Goal: Information Seeking & Learning: Learn about a topic

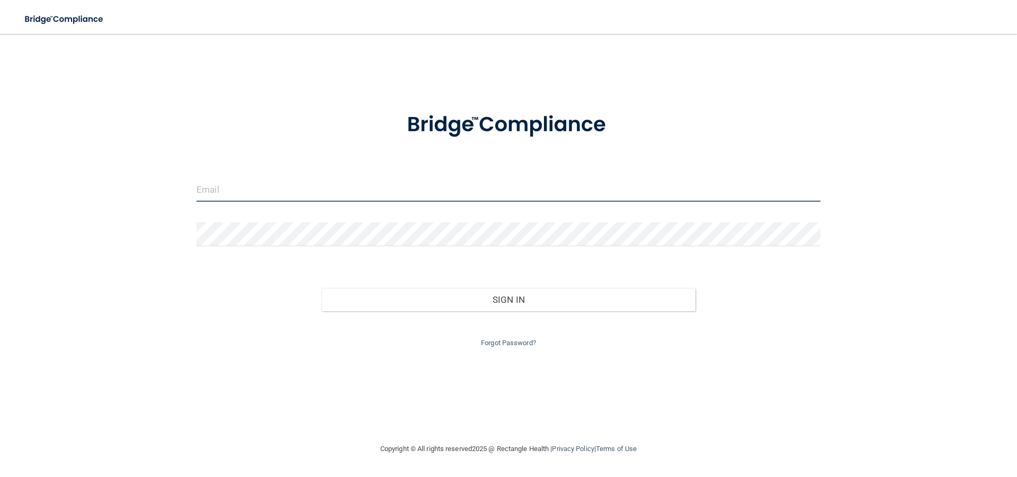
click at [304, 194] on input "email" at bounding box center [509, 190] width 624 height 24
type input "[EMAIL_ADDRESS][DOMAIN_NAME]"
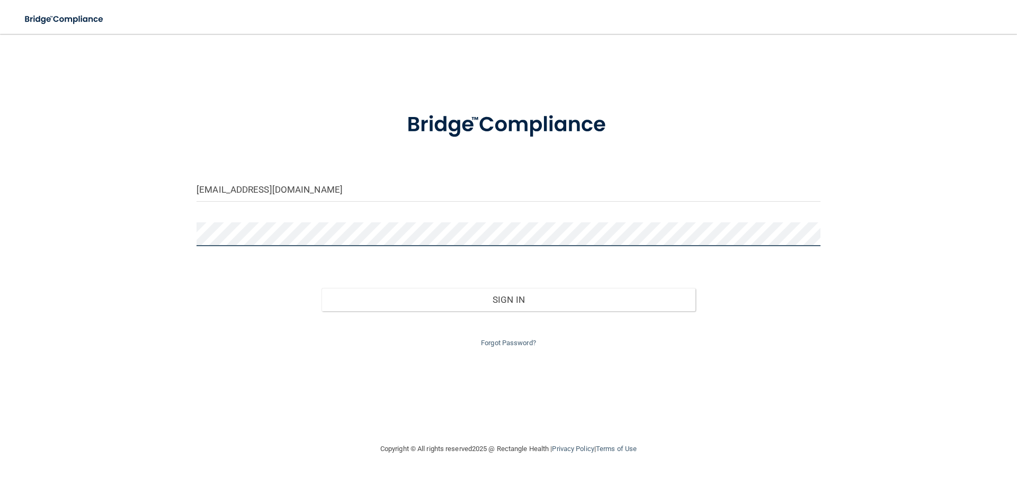
click at [322, 288] on button "Sign In" at bounding box center [509, 299] width 375 height 23
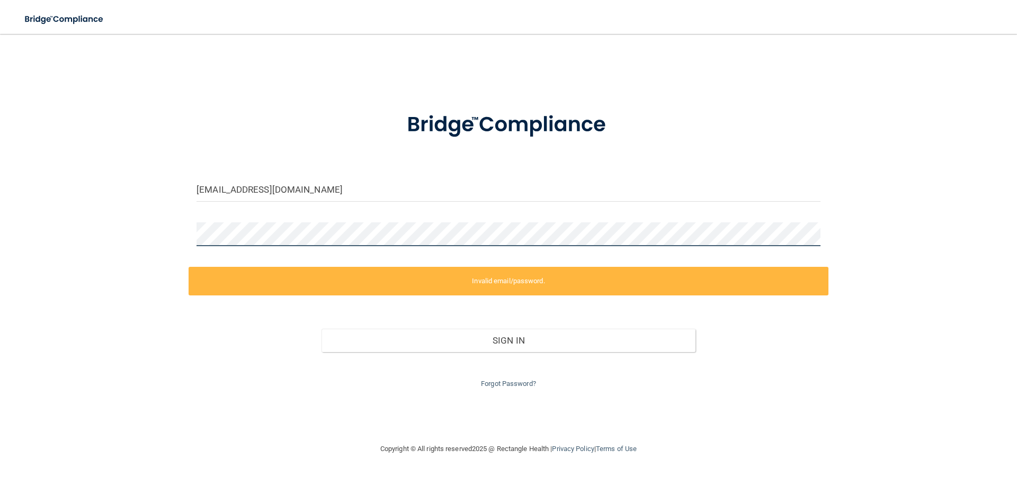
click at [125, 243] on div "[EMAIL_ADDRESS][DOMAIN_NAME] Invalid email/password. You don't have permission …" at bounding box center [508, 239] width 975 height 388
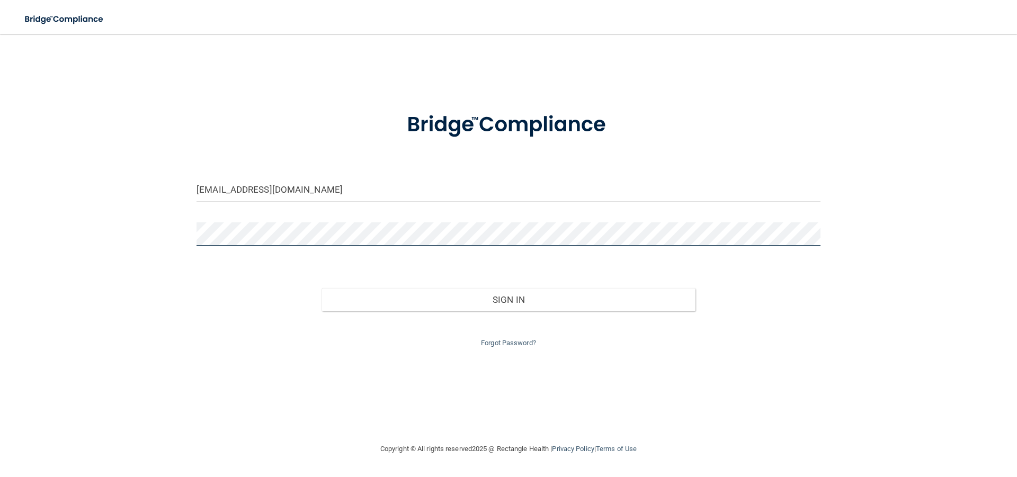
click at [322, 288] on button "Sign In" at bounding box center [509, 299] width 375 height 23
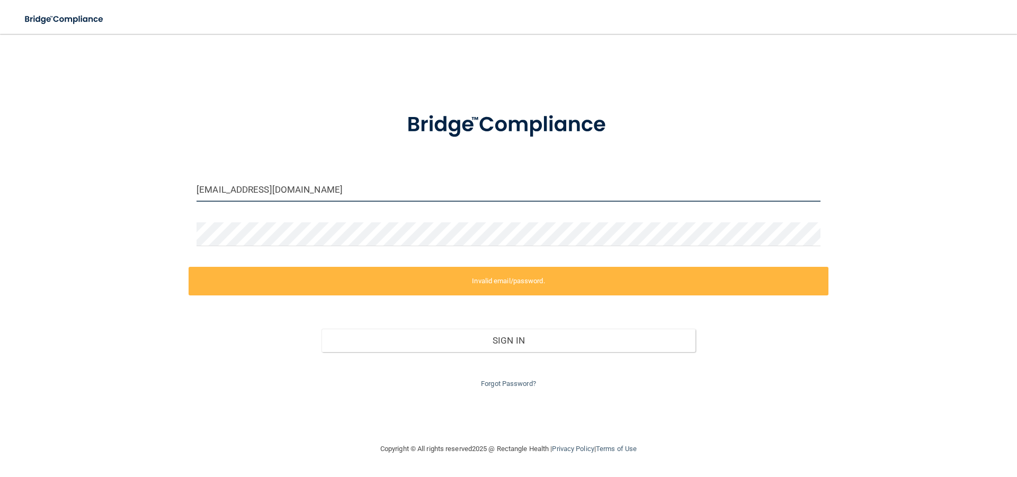
drag, startPoint x: 320, startPoint y: 190, endPoint x: 85, endPoint y: 219, distance: 237.0
click at [85, 219] on div "[EMAIL_ADDRESS][DOMAIN_NAME] Invalid email/password. You don't have permission …" at bounding box center [508, 239] width 975 height 388
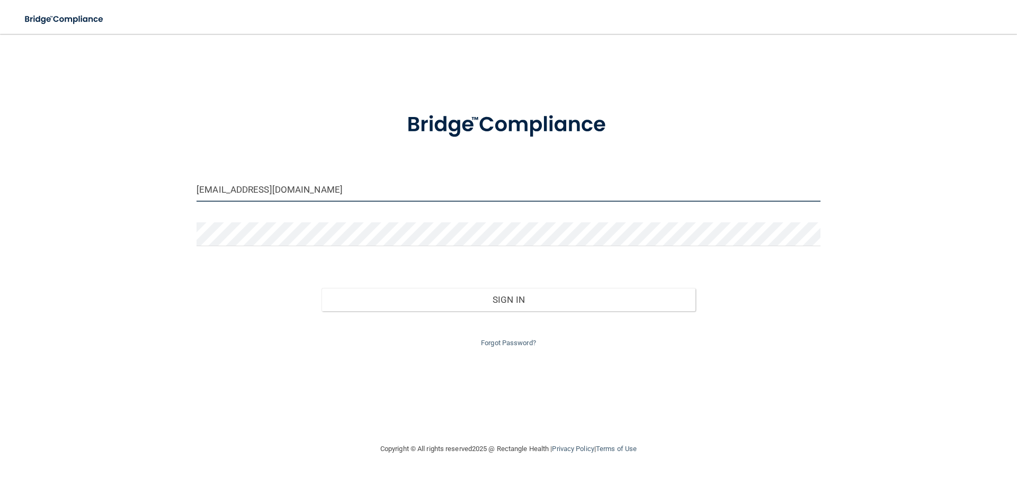
type input "[EMAIL_ADDRESS][DOMAIN_NAME]"
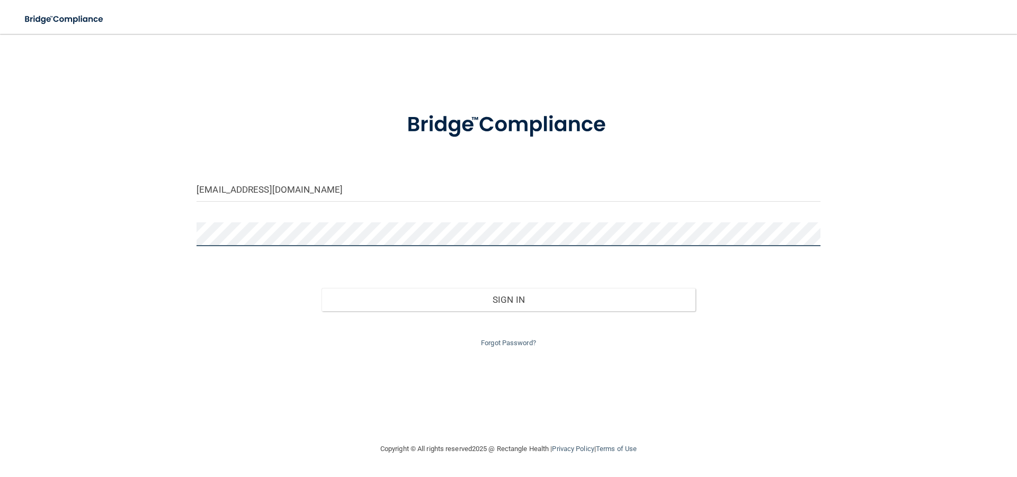
click at [198, 248] on div at bounding box center [509, 239] width 640 height 32
click at [146, 233] on div "[EMAIL_ADDRESS][DOMAIN_NAME] Invalid email/password. You don't have permission …" at bounding box center [508, 239] width 975 height 388
click at [322, 288] on button "Sign In" at bounding box center [509, 299] width 375 height 23
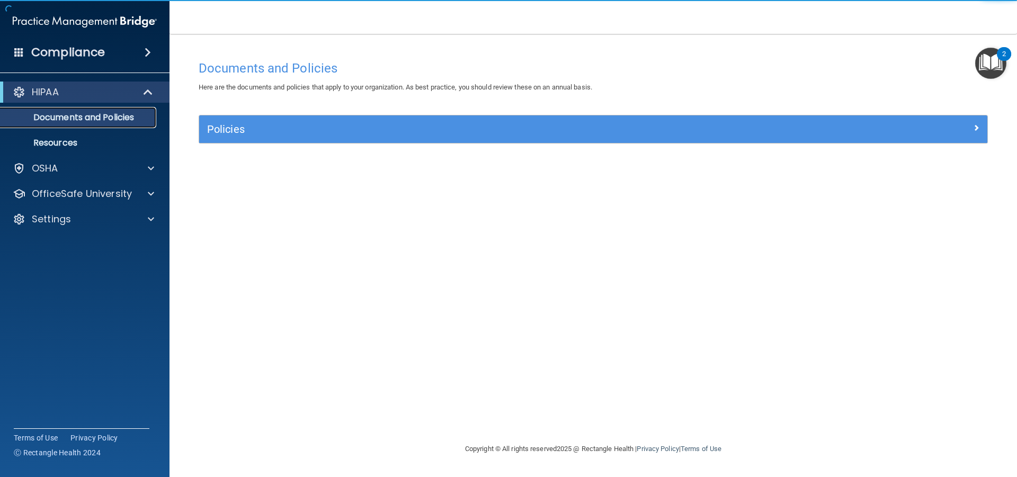
click at [88, 121] on p "Documents and Policies" at bounding box center [79, 117] width 145 height 11
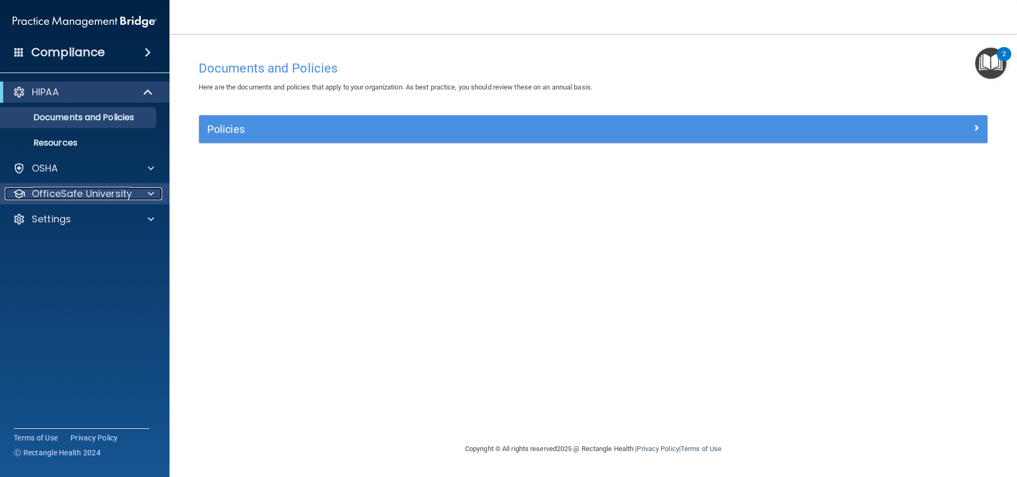
click at [99, 191] on p "OfficeSafe University" at bounding box center [82, 194] width 100 height 13
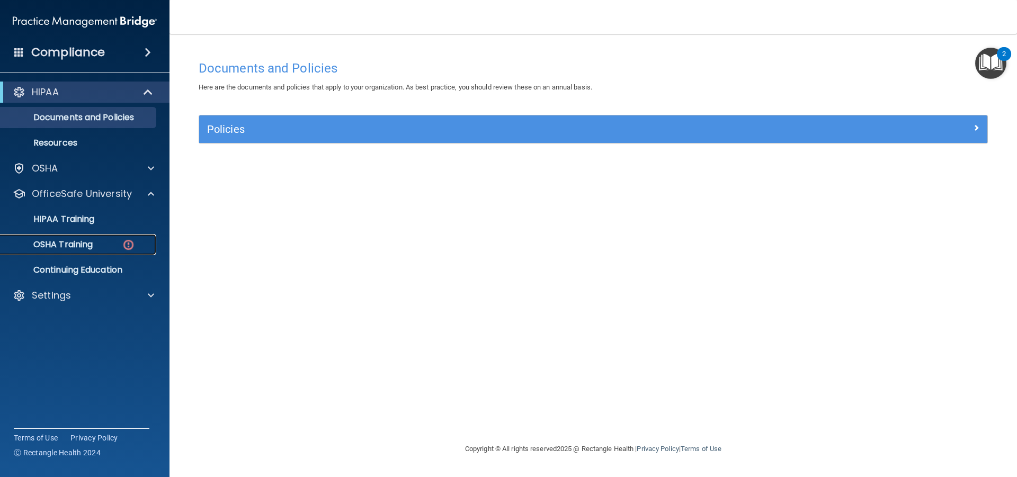
click at [97, 248] on div "OSHA Training" at bounding box center [79, 244] width 145 height 11
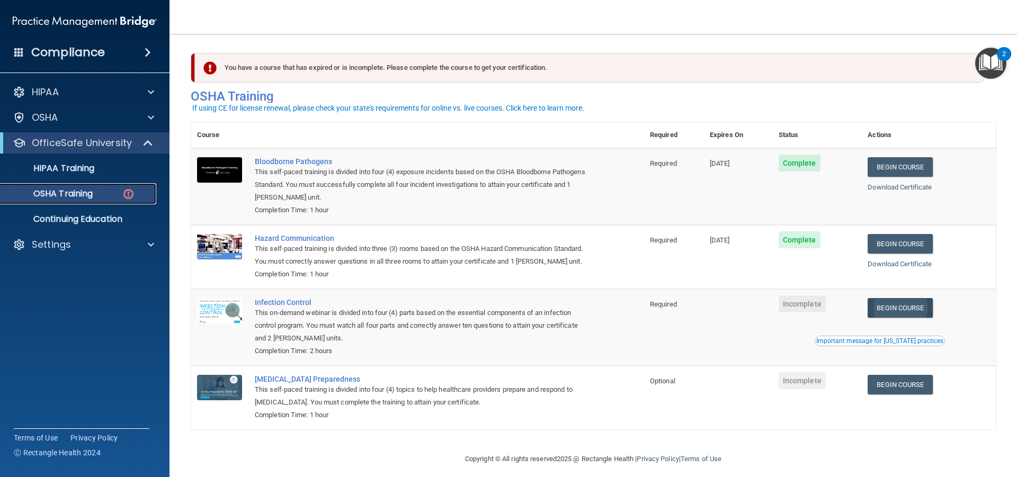
scroll to position [23, 0]
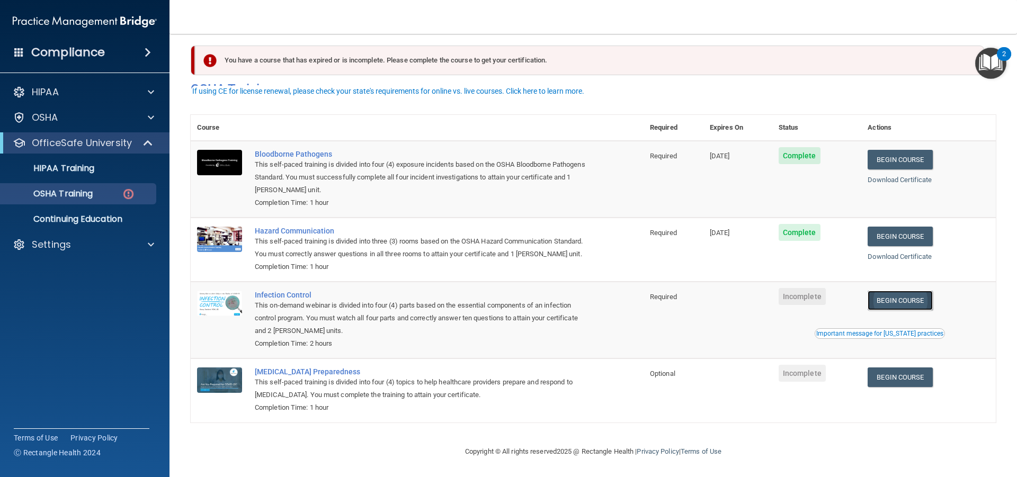
click at [879, 297] on link "Begin Course" at bounding box center [900, 301] width 65 height 20
